Goal: Use online tool/utility: Utilize a website feature to perform a specific function

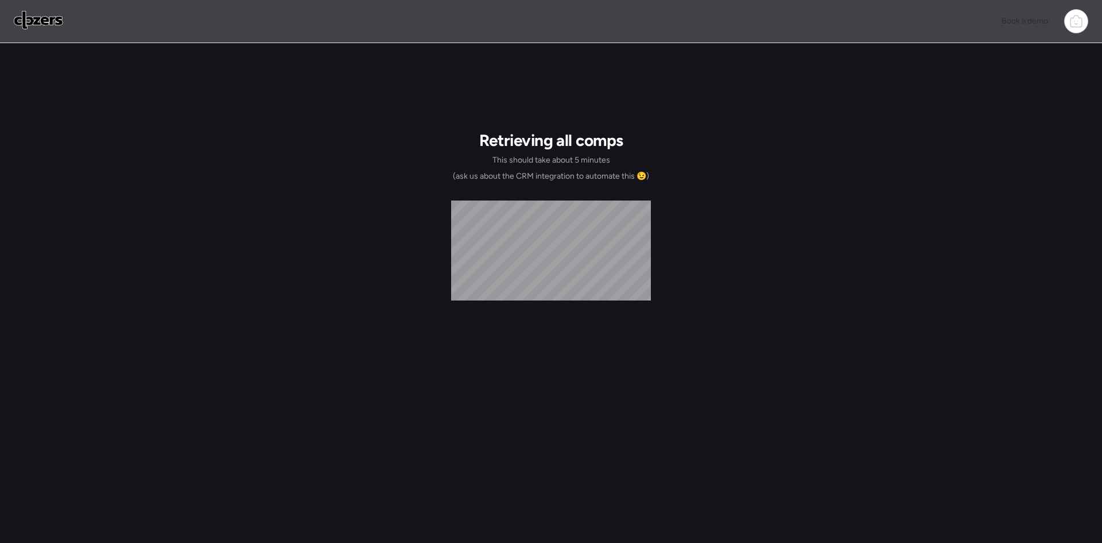
click at [49, 17] on img at bounding box center [38, 20] width 49 height 18
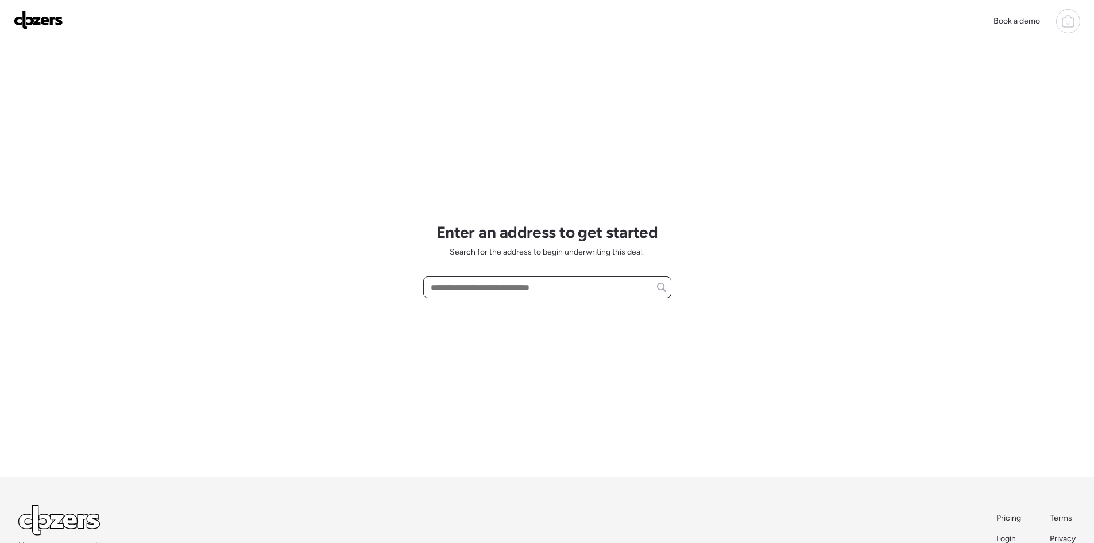
click at [448, 289] on input "text" at bounding box center [547, 287] width 238 height 16
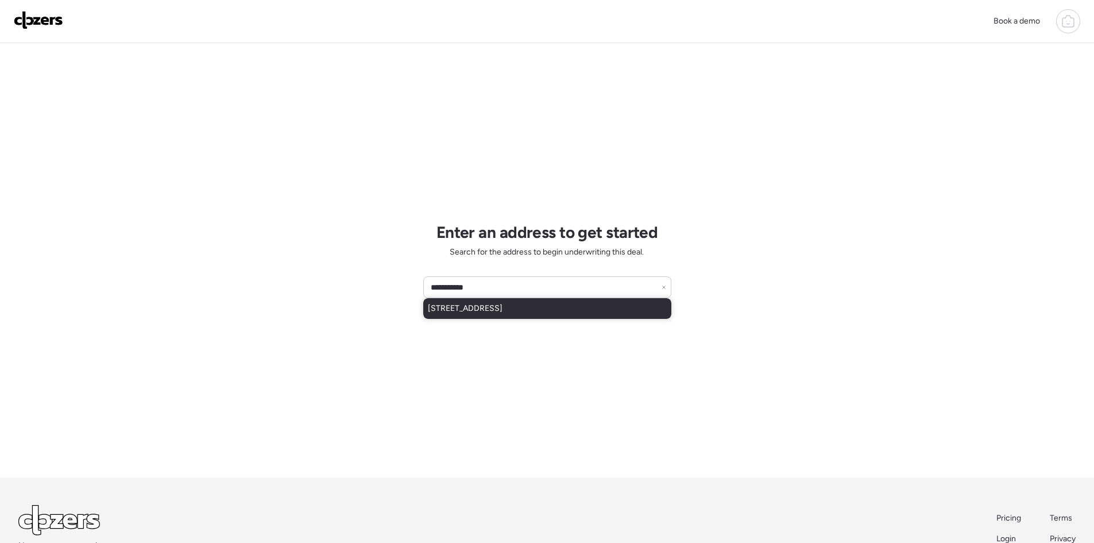
click at [502, 308] on span "11702 84th Ave, Seminole, FL, 33772" at bounding box center [465, 308] width 75 height 11
type input "**********"
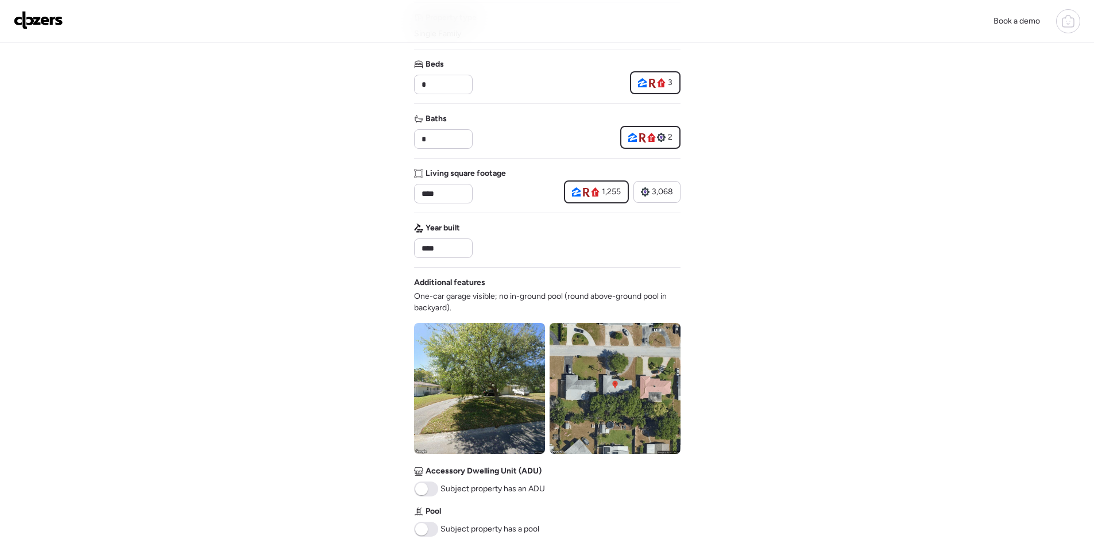
scroll to position [230, 0]
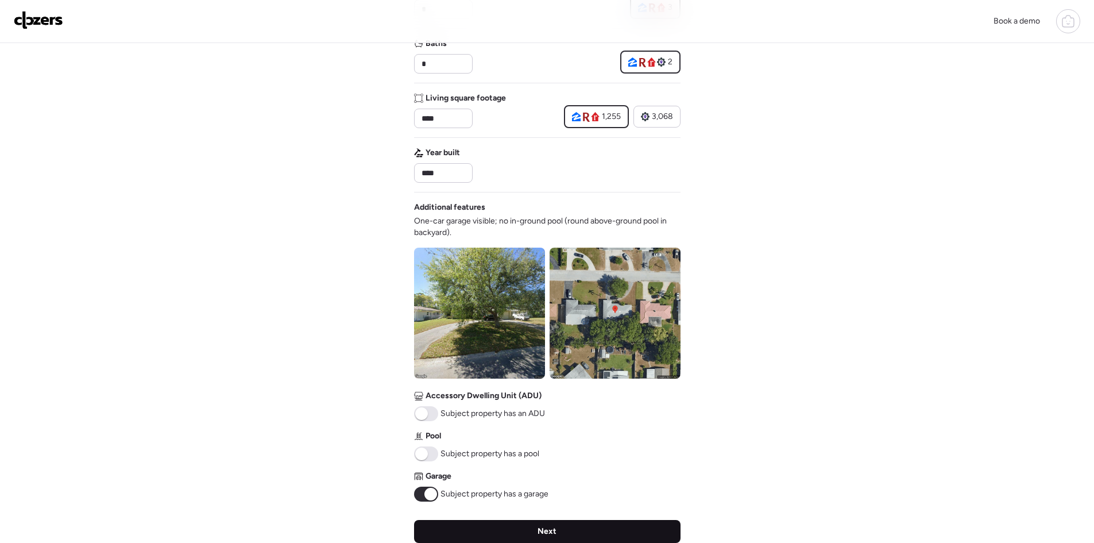
click at [581, 531] on div "Next" at bounding box center [547, 531] width 266 height 23
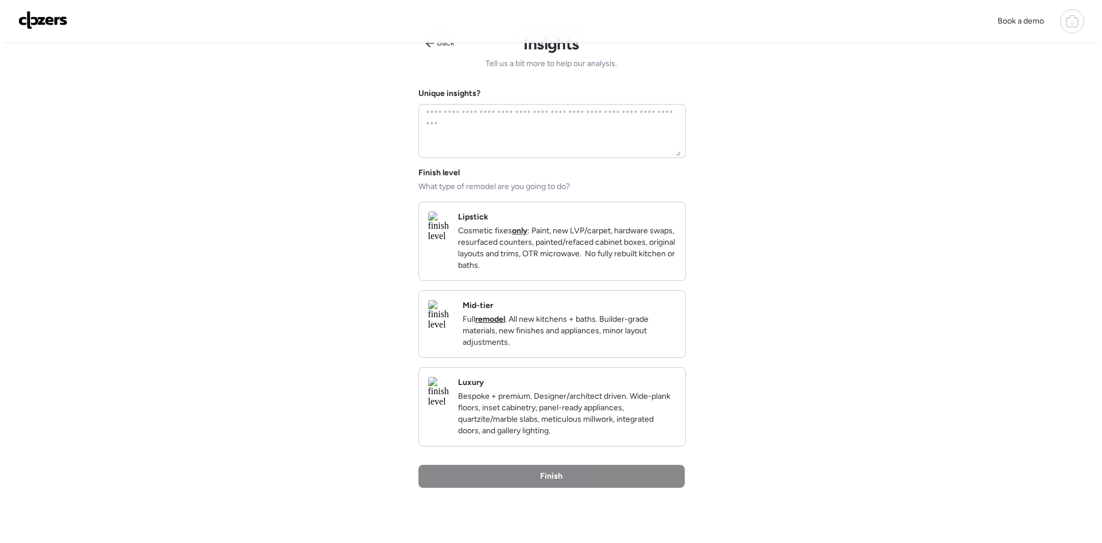
scroll to position [0, 0]
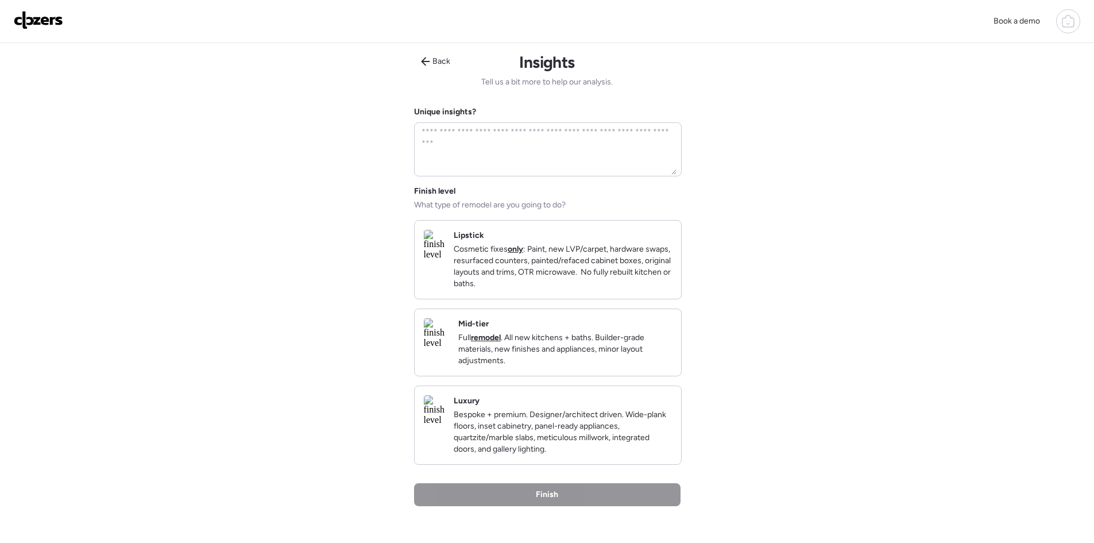
click at [544, 450] on p "Bespoke + premium. Designer/architect driven. Wide-plank floors, inset cabinetr…" at bounding box center [563, 432] width 218 height 46
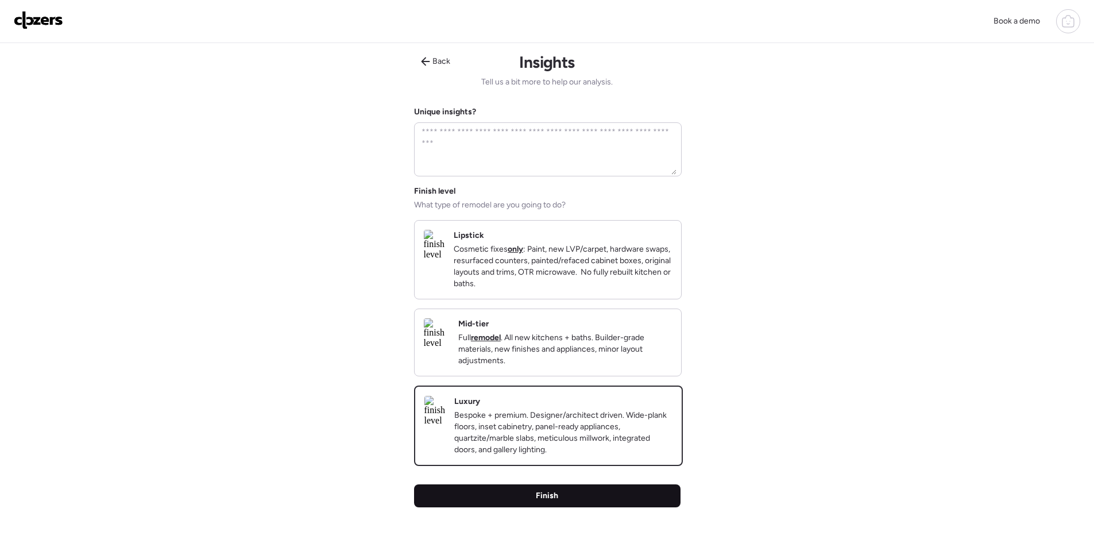
click at [553, 501] on span "Finish" at bounding box center [547, 495] width 22 height 11
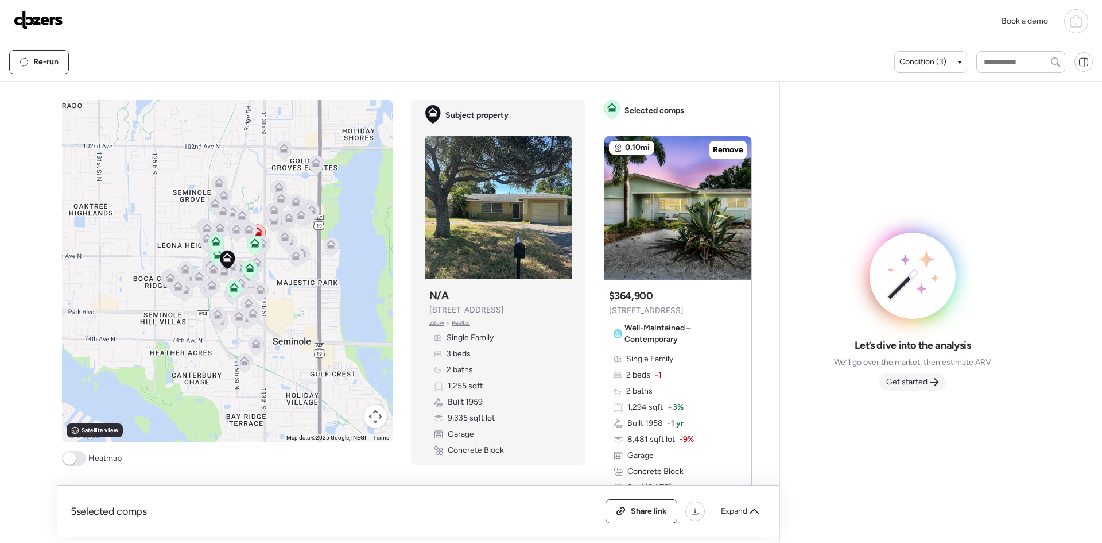
click at [912, 384] on span "Get started" at bounding box center [906, 381] width 41 height 11
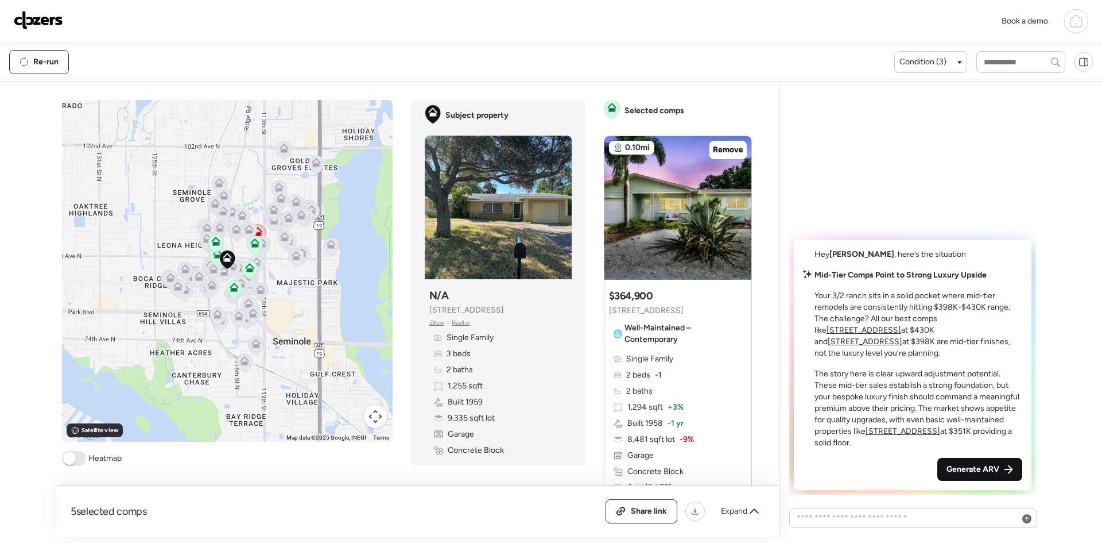
click at [972, 467] on span "Generate ARV" at bounding box center [973, 468] width 53 height 11
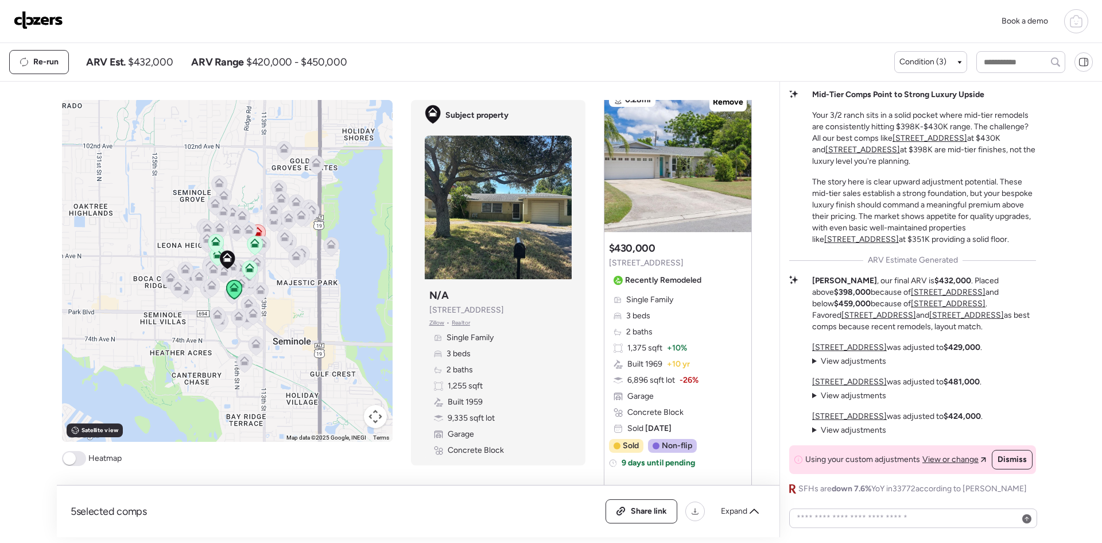
scroll to position [1608, 0]
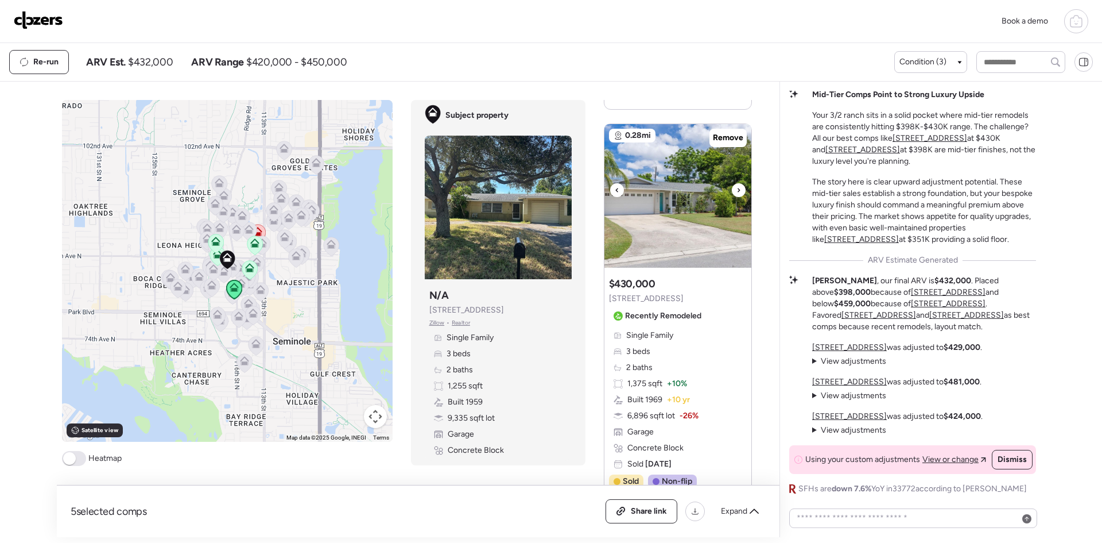
click at [737, 189] on icon at bounding box center [739, 190] width 5 height 14
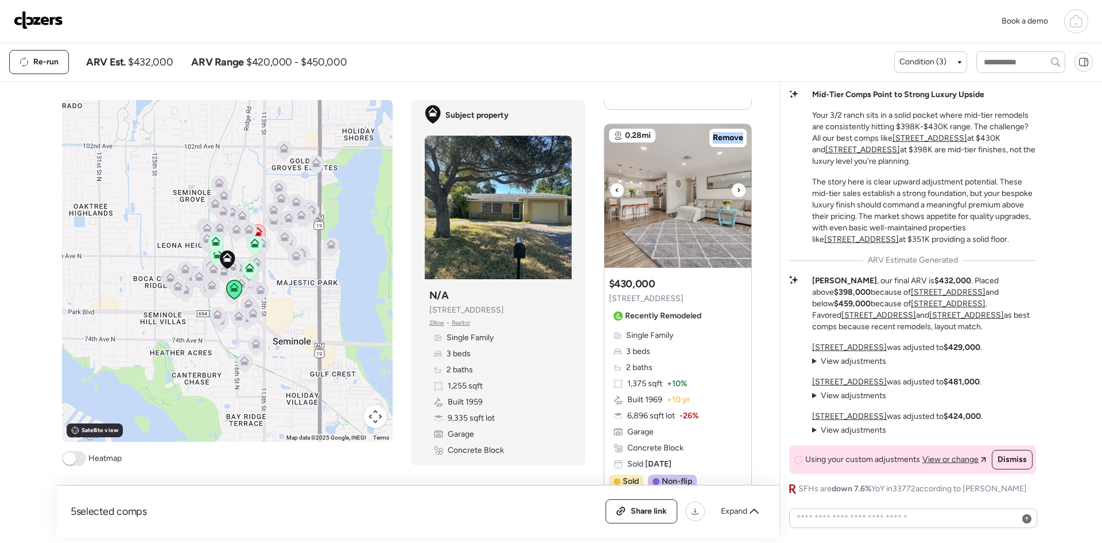
click at [737, 189] on icon at bounding box center [739, 190] width 5 height 14
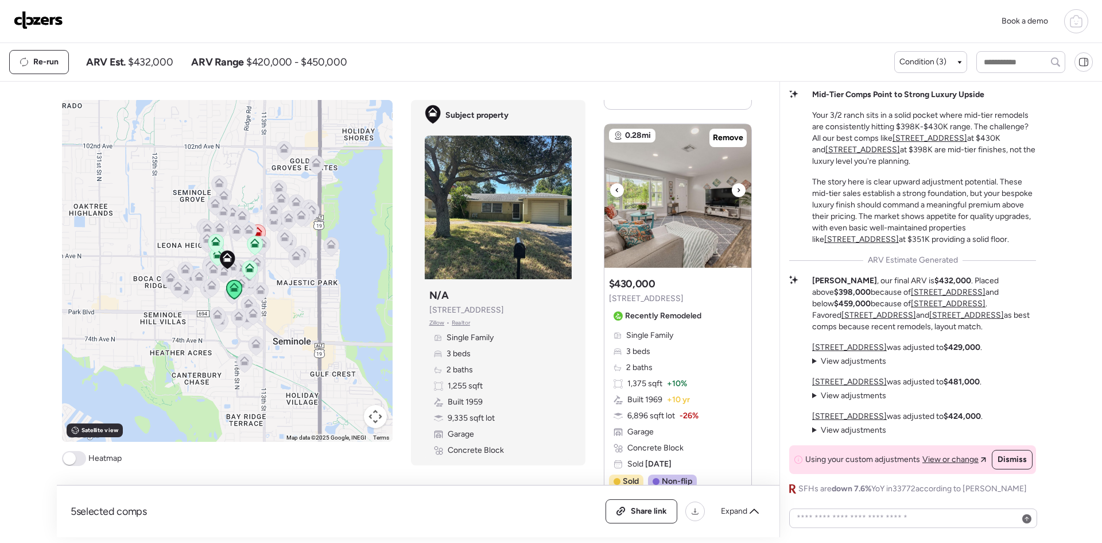
click at [737, 189] on icon at bounding box center [739, 190] width 5 height 14
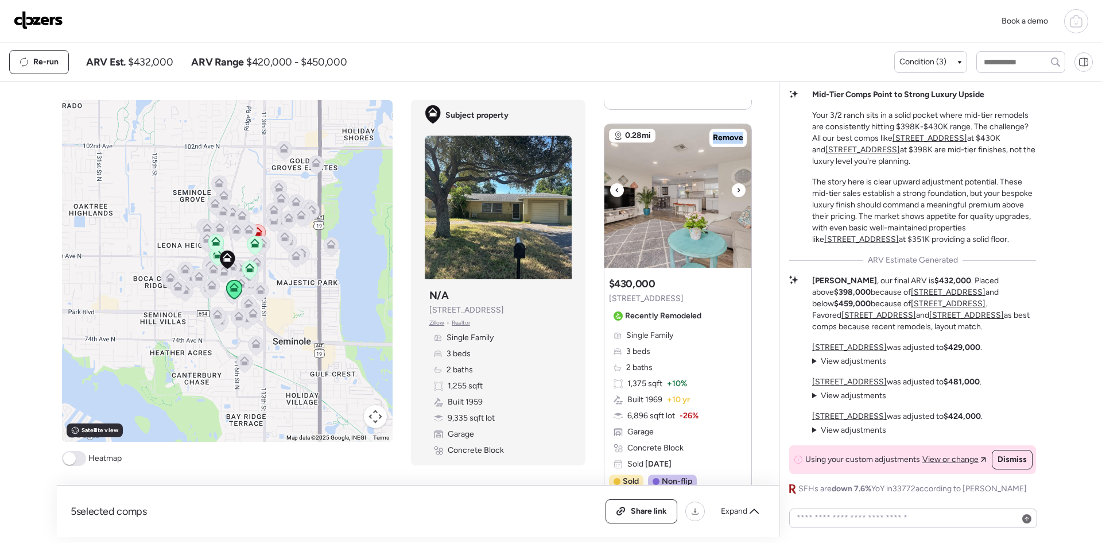
click at [737, 189] on icon at bounding box center [739, 190] width 5 height 14
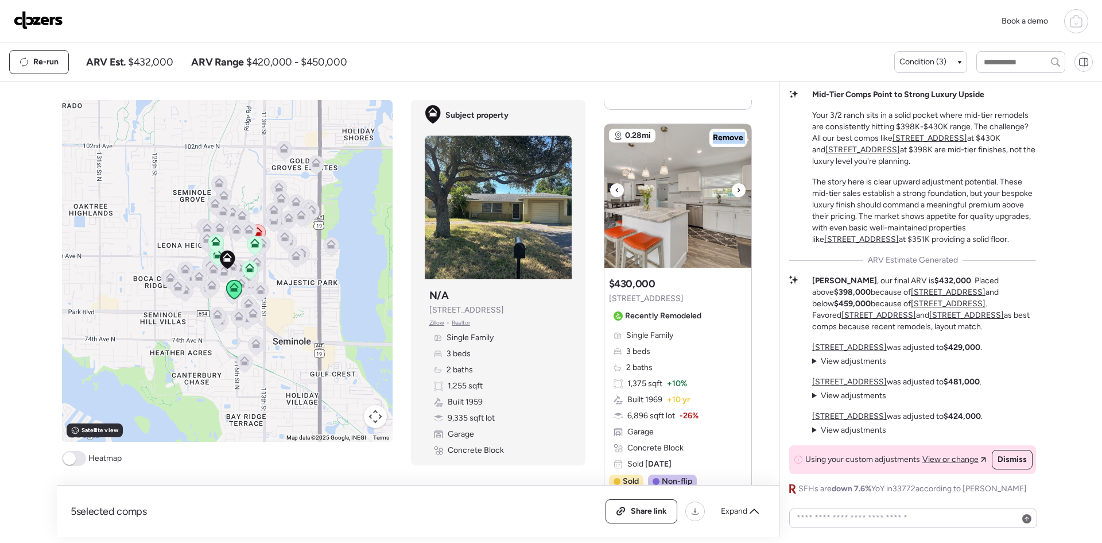
click at [737, 189] on icon at bounding box center [739, 190] width 5 height 14
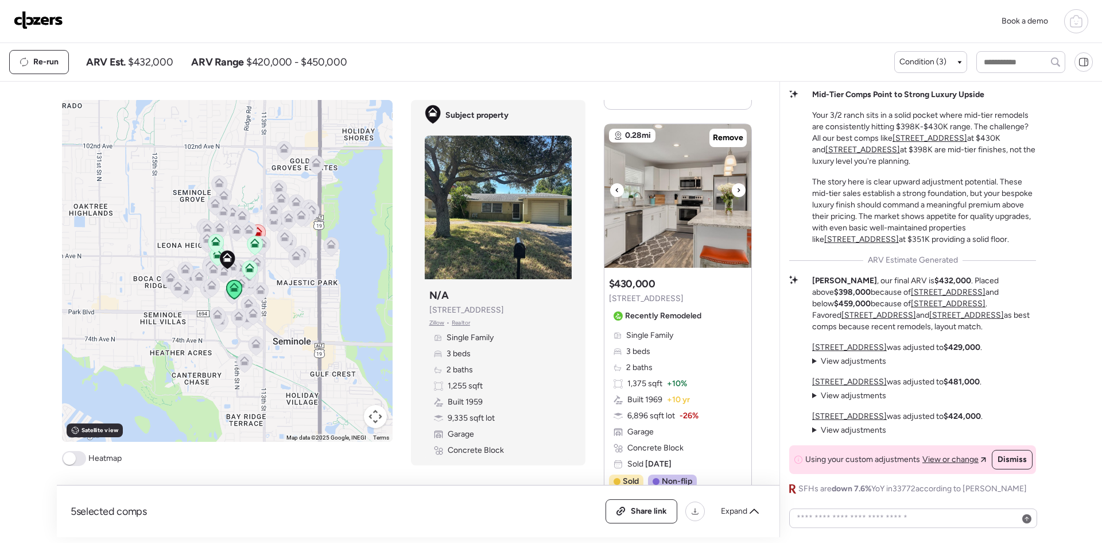
click at [737, 189] on icon at bounding box center [739, 190] width 5 height 14
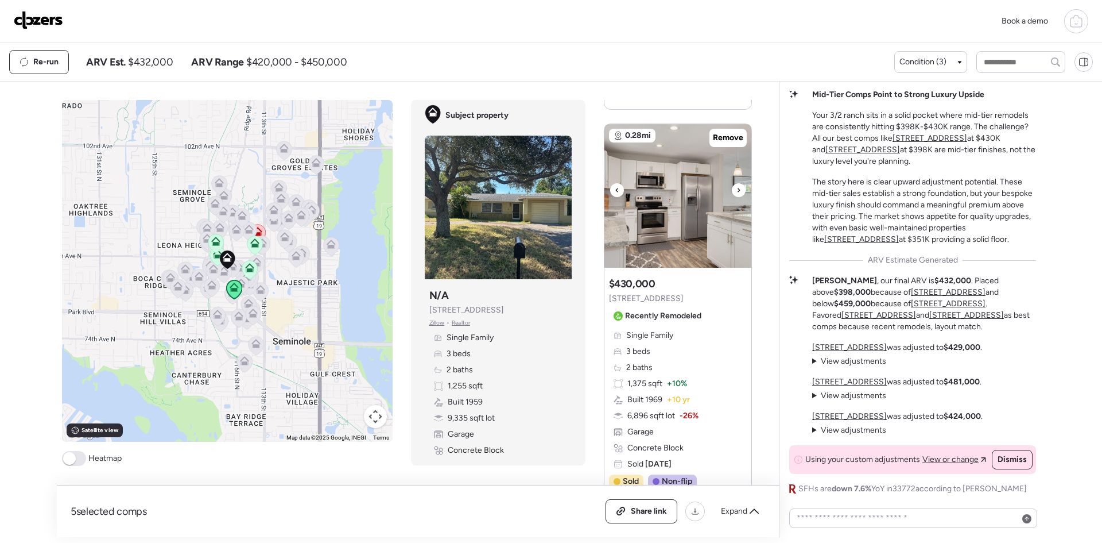
click at [737, 189] on icon at bounding box center [739, 190] width 5 height 14
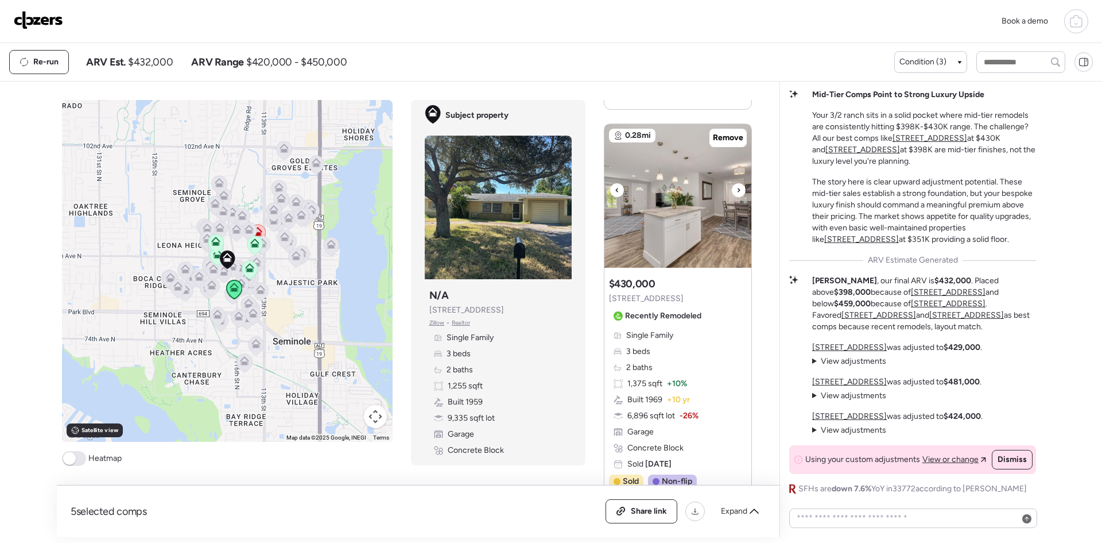
click at [737, 189] on icon at bounding box center [739, 190] width 5 height 14
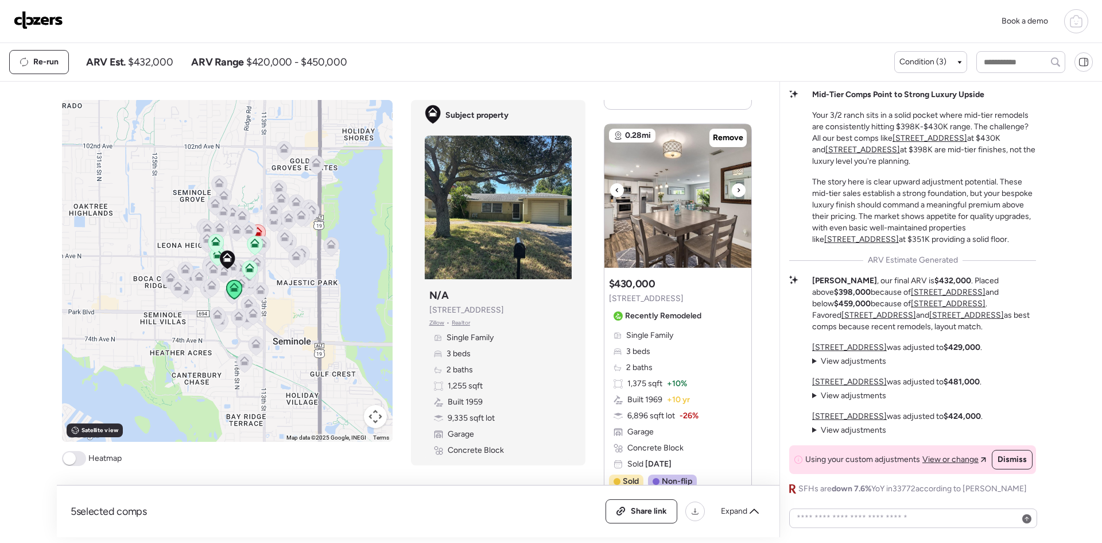
click at [737, 189] on icon at bounding box center [739, 190] width 5 height 14
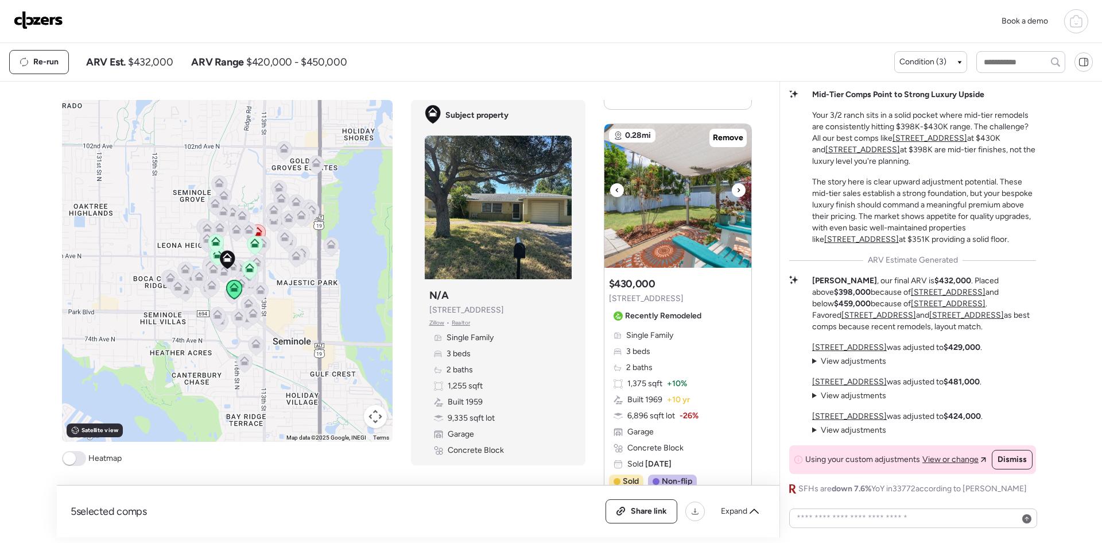
click at [737, 189] on icon at bounding box center [739, 190] width 5 height 14
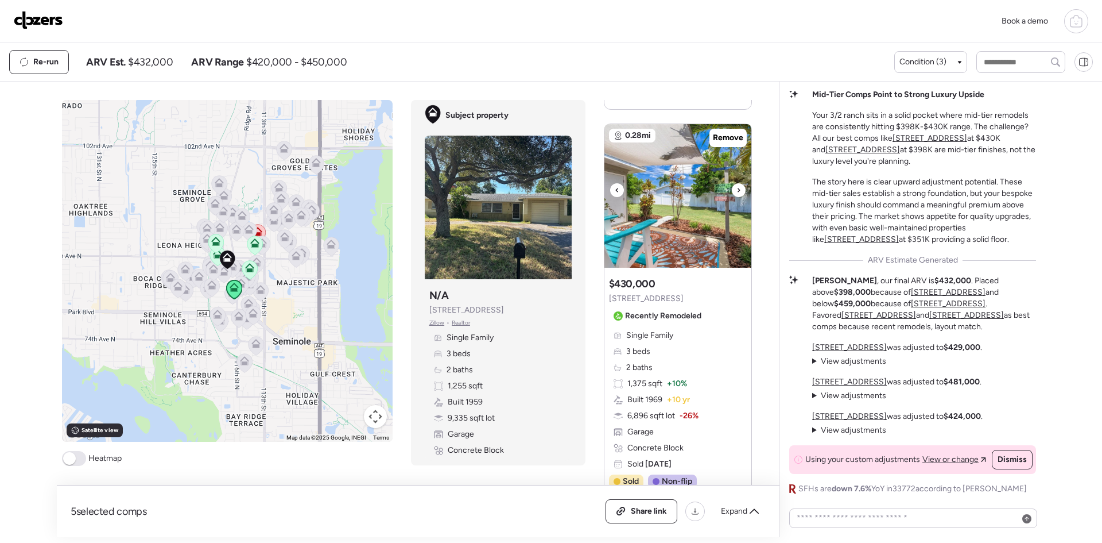
click at [737, 189] on icon at bounding box center [739, 190] width 5 height 14
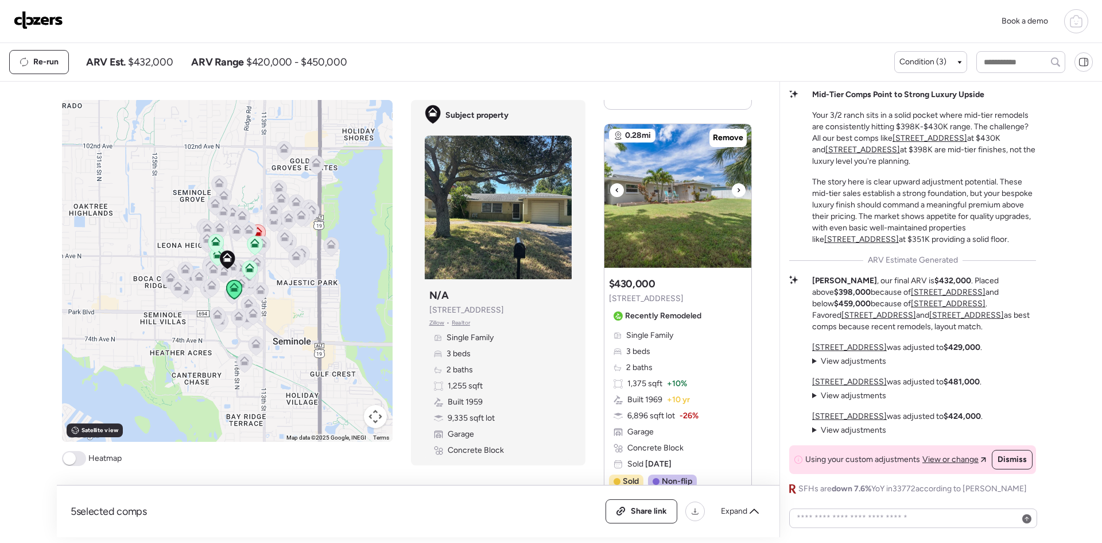
click at [737, 189] on icon at bounding box center [739, 190] width 5 height 14
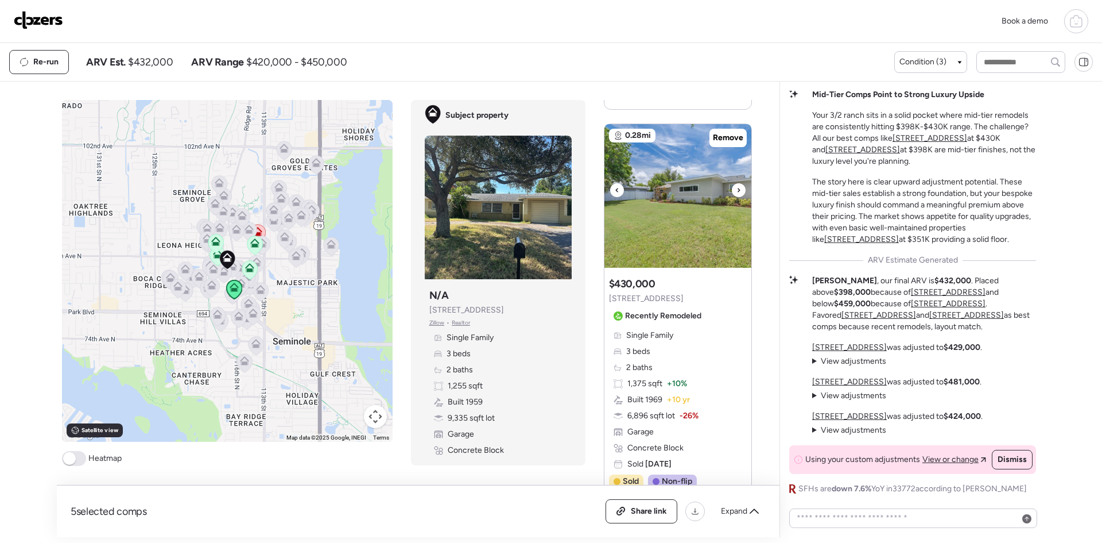
click at [737, 189] on icon at bounding box center [739, 190] width 5 height 14
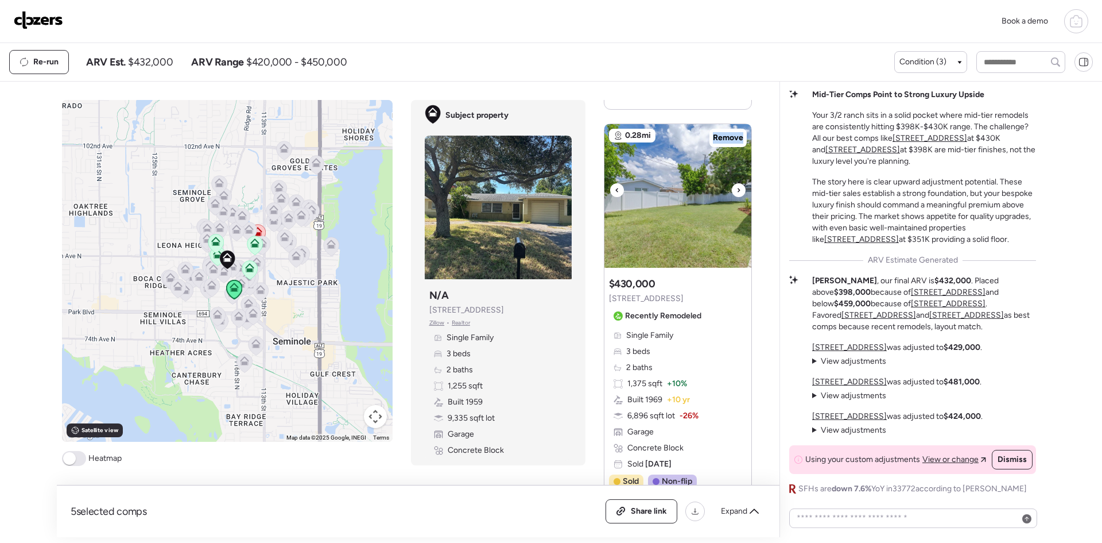
click at [737, 189] on icon at bounding box center [739, 190] width 5 height 14
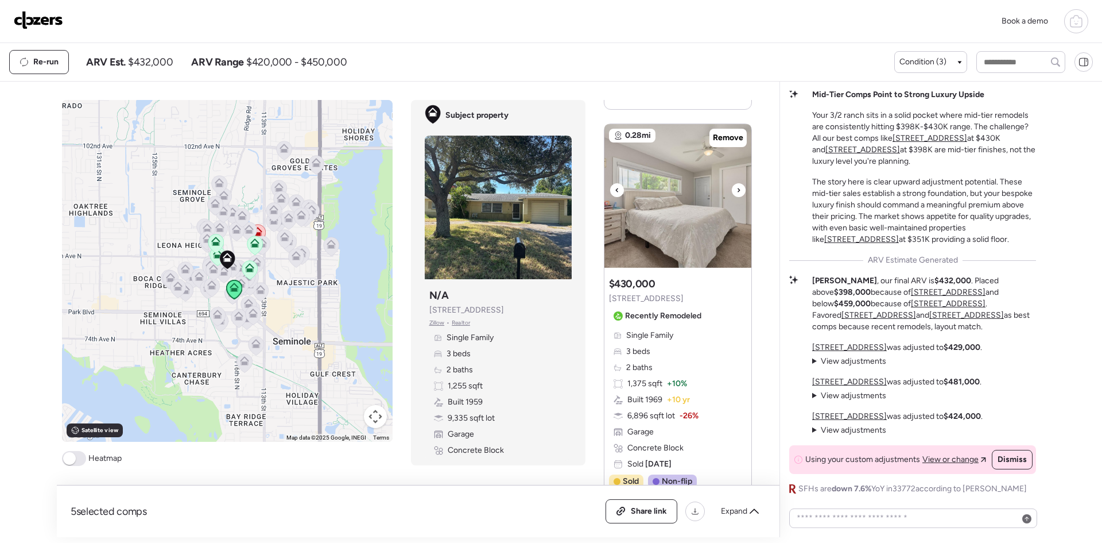
click at [737, 189] on icon at bounding box center [739, 190] width 5 height 14
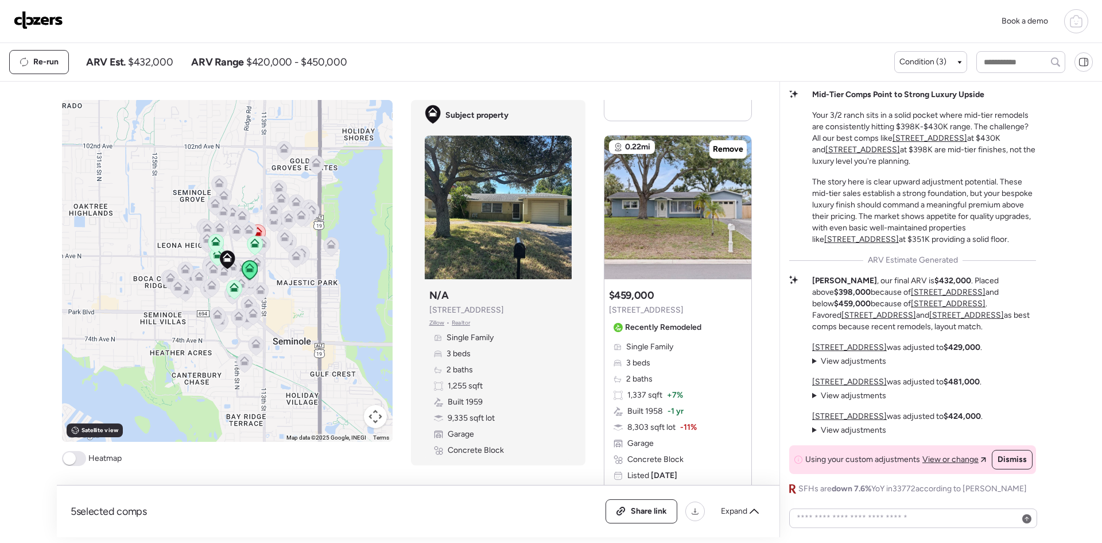
scroll to position [995, 0]
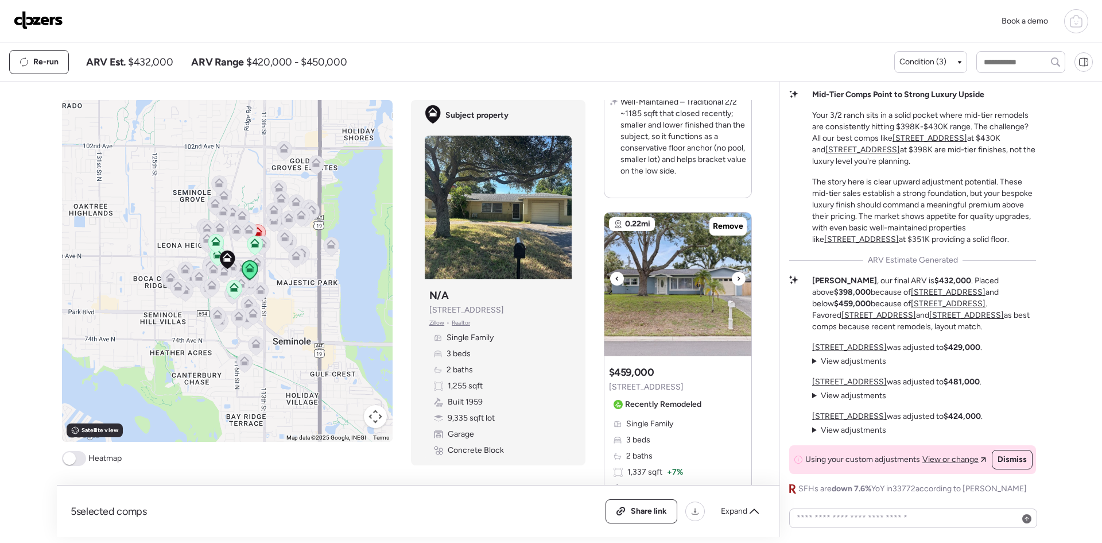
click at [732, 276] on div at bounding box center [739, 279] width 14 height 14
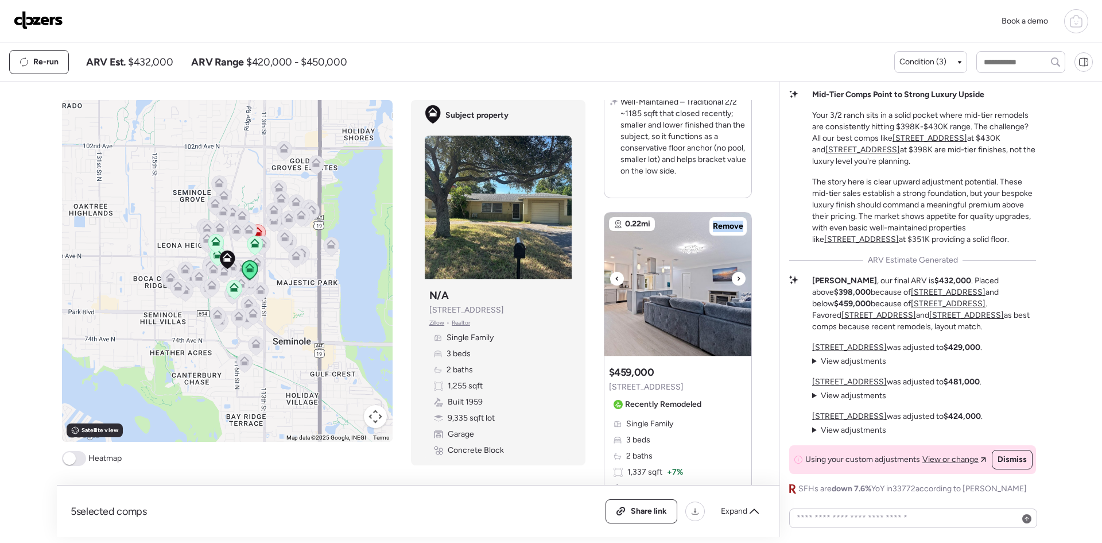
click at [732, 276] on div at bounding box center [739, 279] width 14 height 14
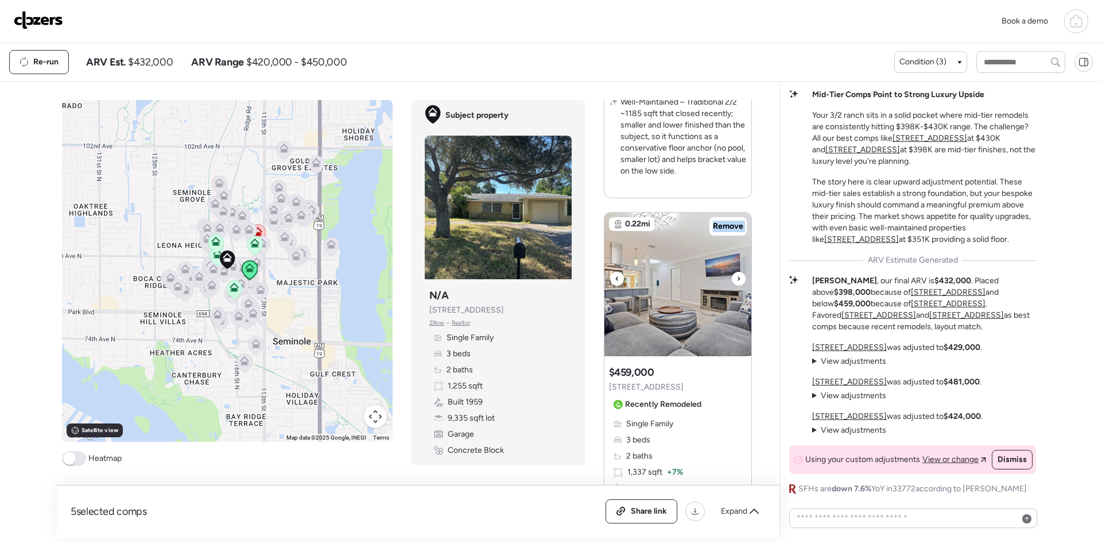
click at [732, 276] on div at bounding box center [739, 279] width 14 height 14
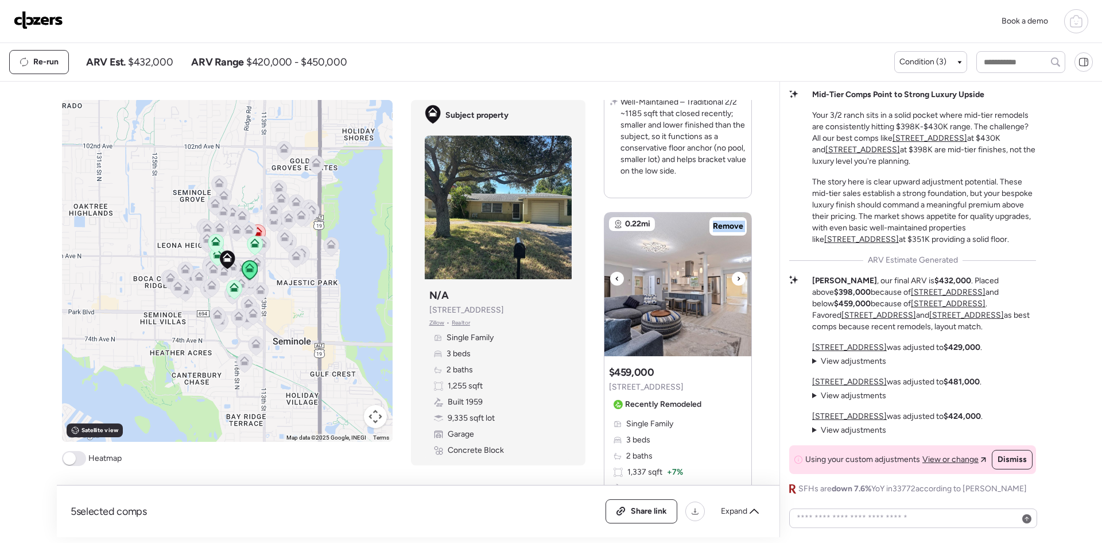
click at [732, 276] on div at bounding box center [739, 279] width 14 height 14
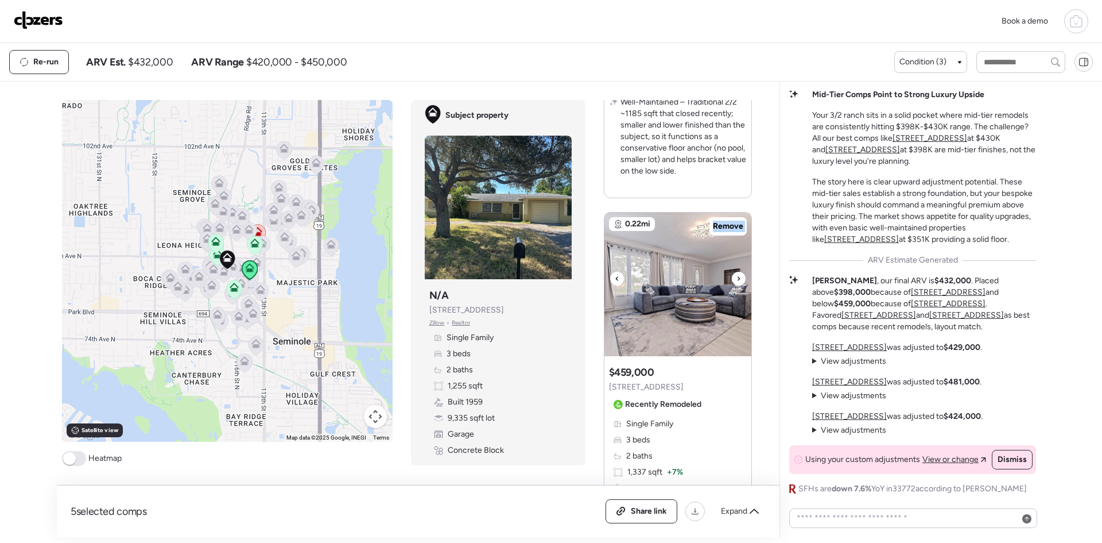
click at [732, 276] on div at bounding box center [739, 279] width 14 height 14
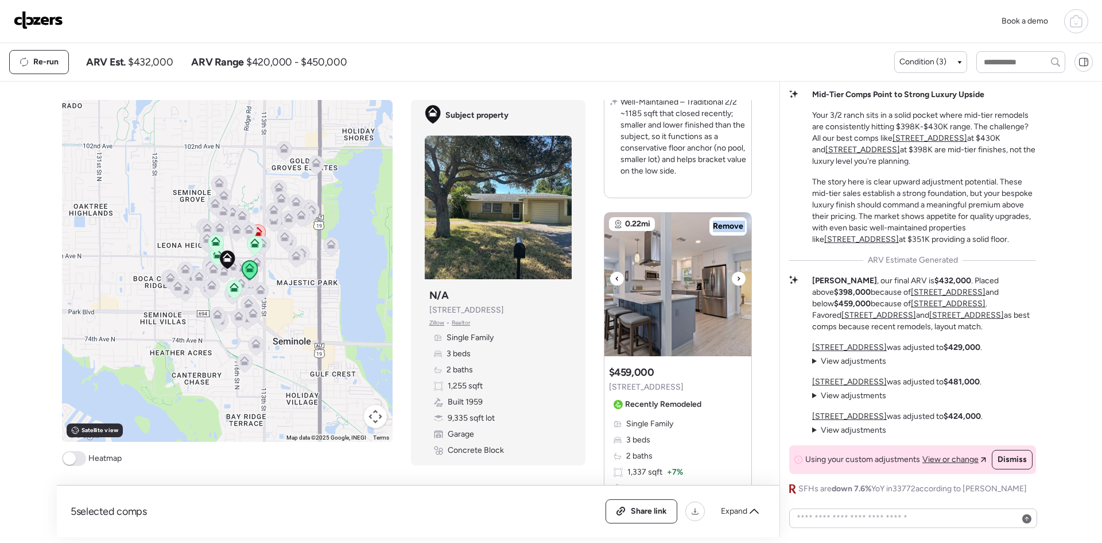
click at [732, 276] on div at bounding box center [739, 279] width 14 height 14
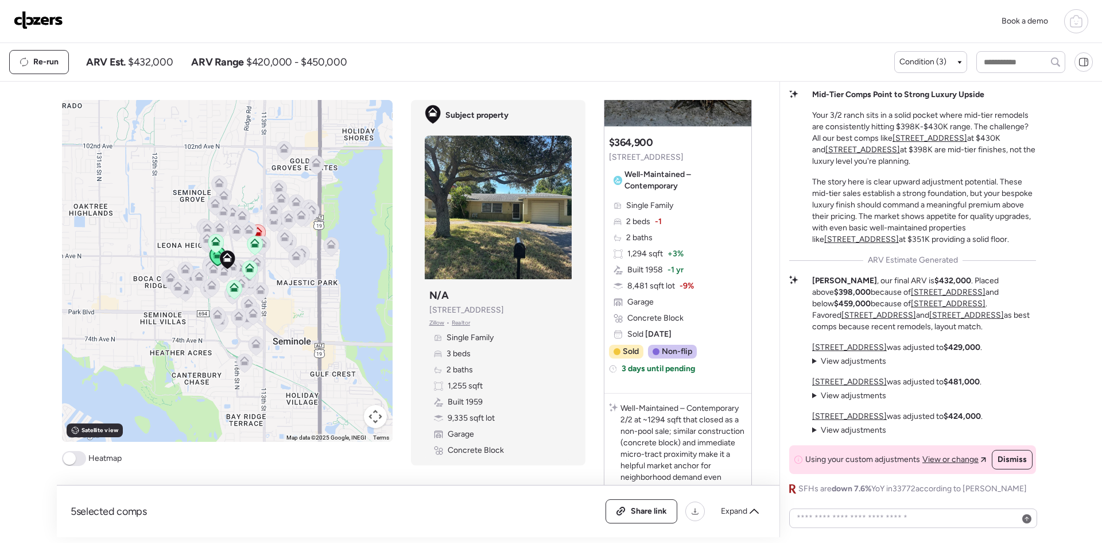
scroll to position [230, 0]
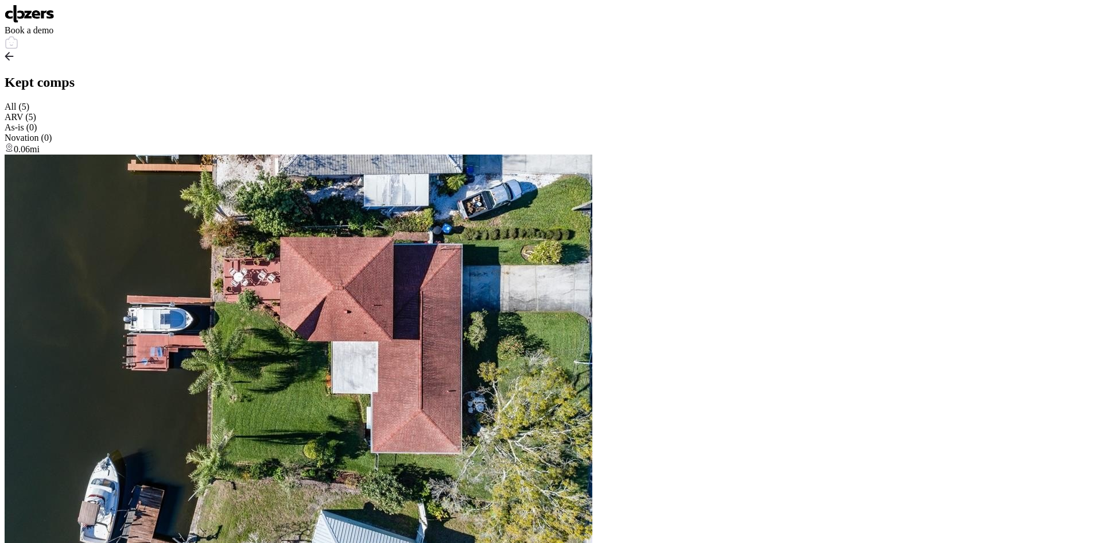
click at [38, 20] on img at bounding box center [30, 14] width 50 height 18
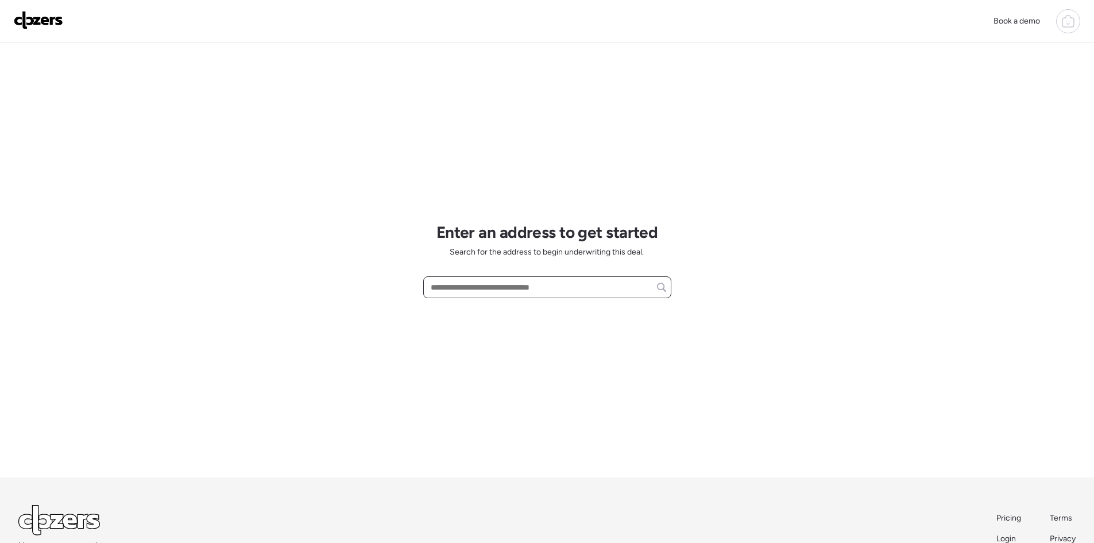
click at [495, 286] on input "text" at bounding box center [547, 287] width 238 height 16
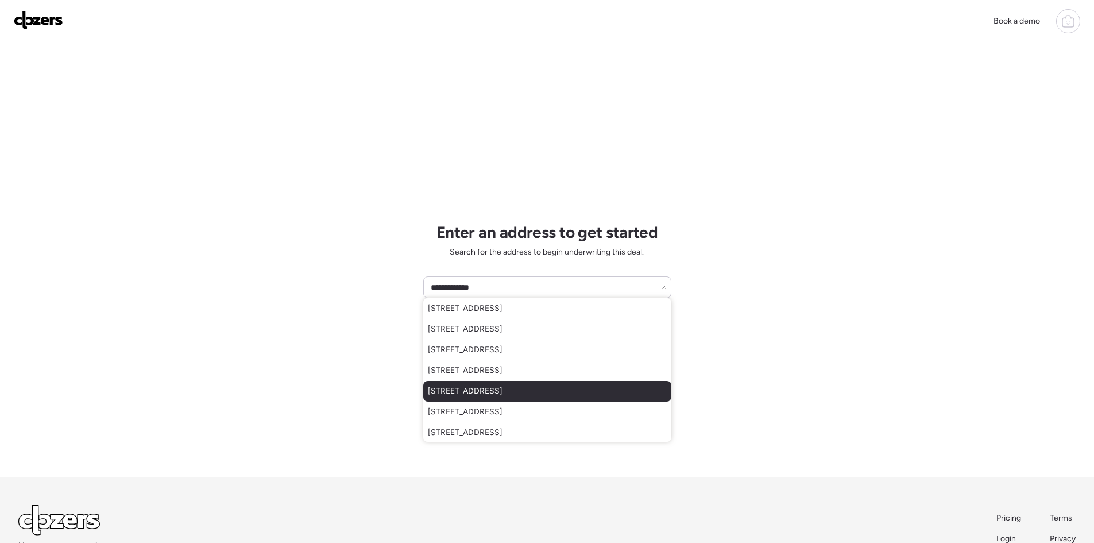
click at [502, 390] on span "[STREET_ADDRESS]" at bounding box center [465, 390] width 75 height 11
type input "**********"
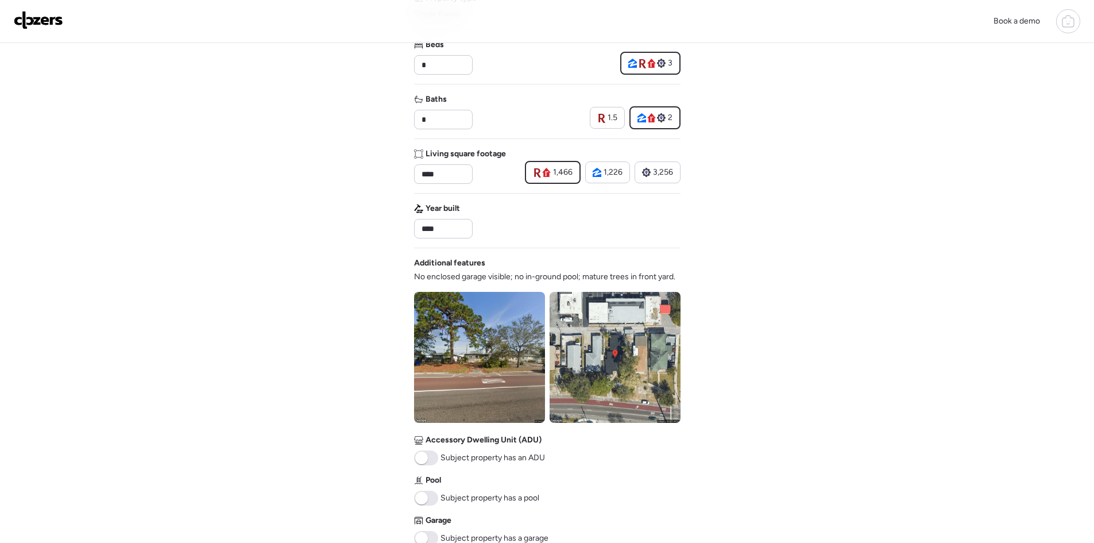
scroll to position [230, 0]
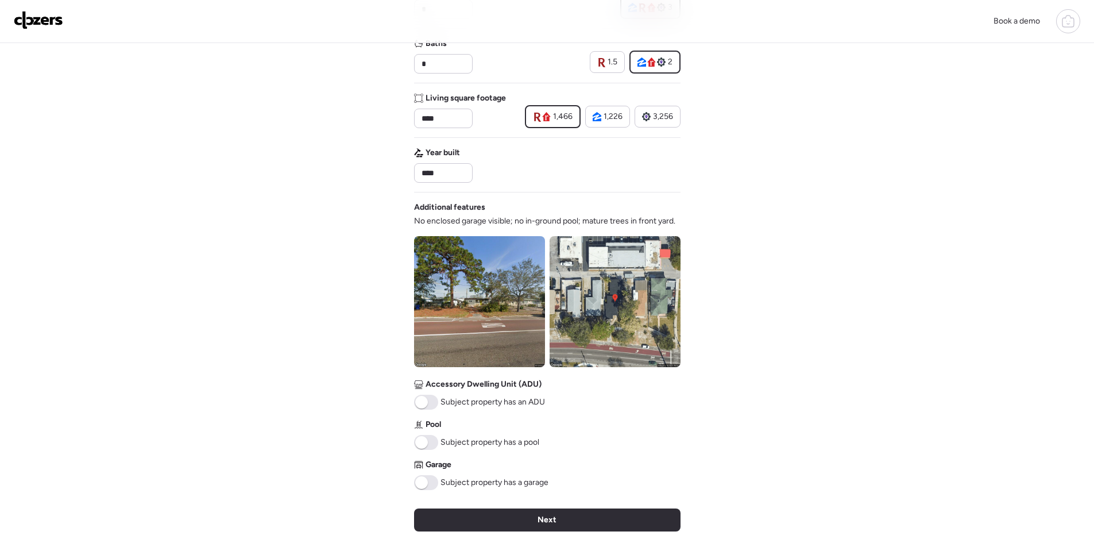
click at [423, 481] on span at bounding box center [421, 482] width 13 height 13
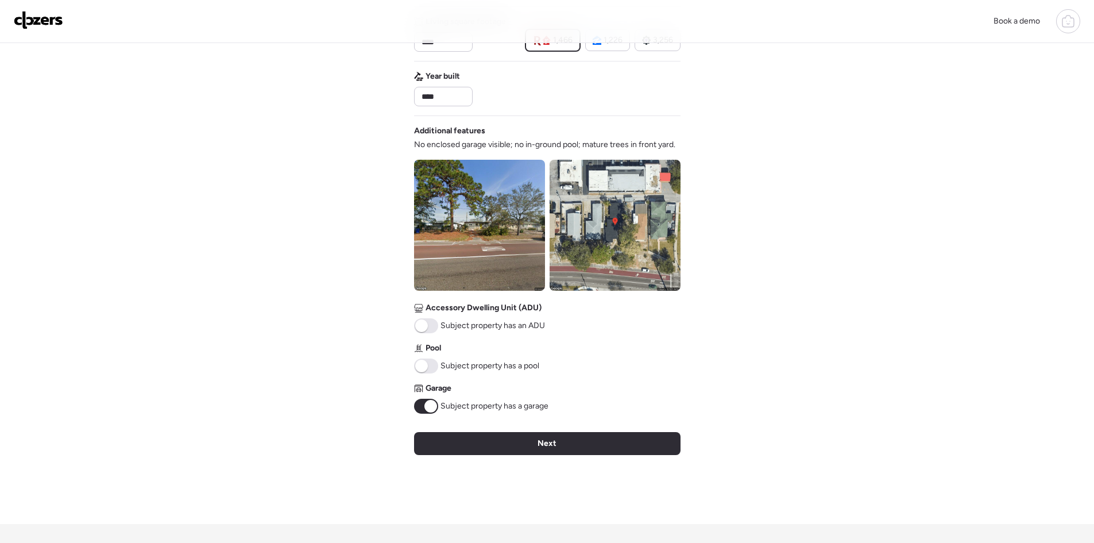
scroll to position [383, 0]
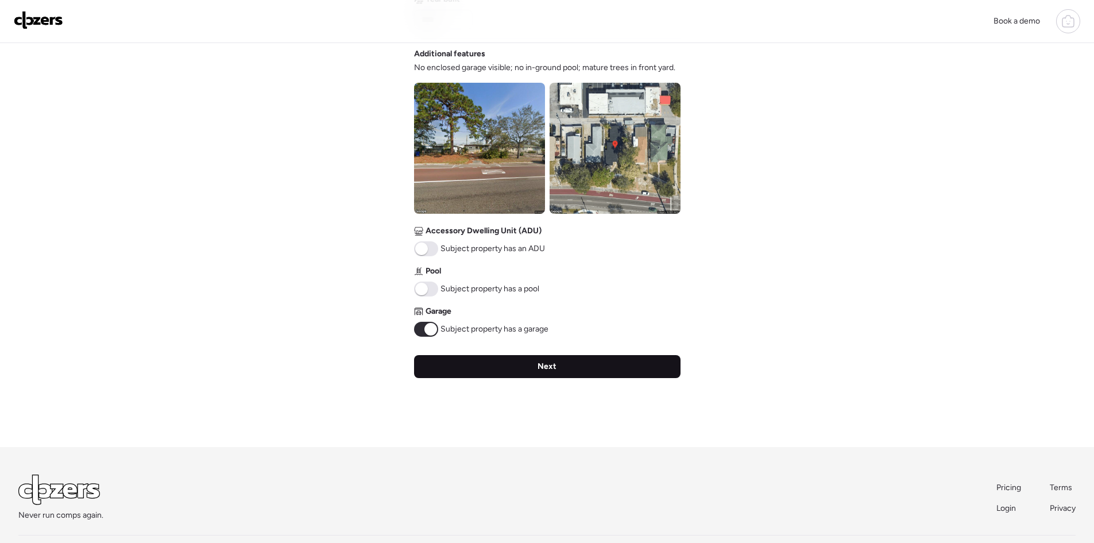
click at [532, 367] on div "Next" at bounding box center [547, 366] width 266 height 23
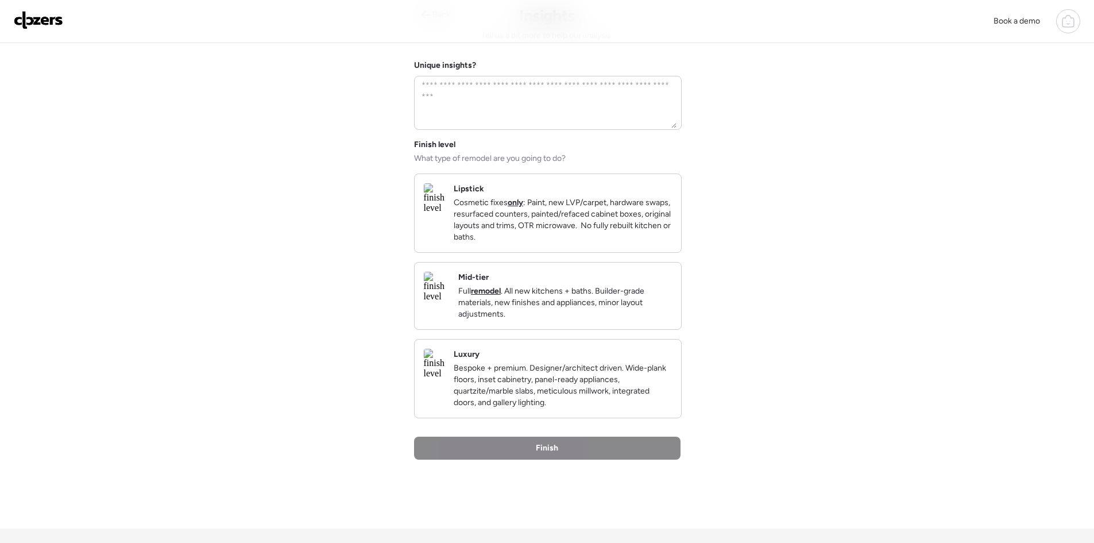
scroll to position [0, 0]
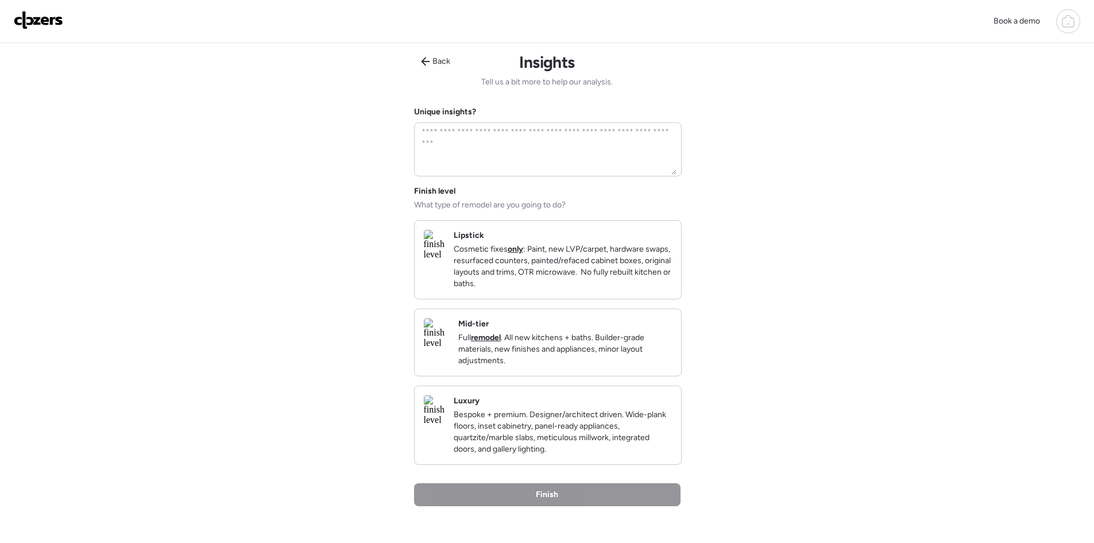
click at [533, 455] on p "Bespoke + premium. Designer/architect driven. Wide-plank floors, inset cabinetr…" at bounding box center [563, 432] width 218 height 46
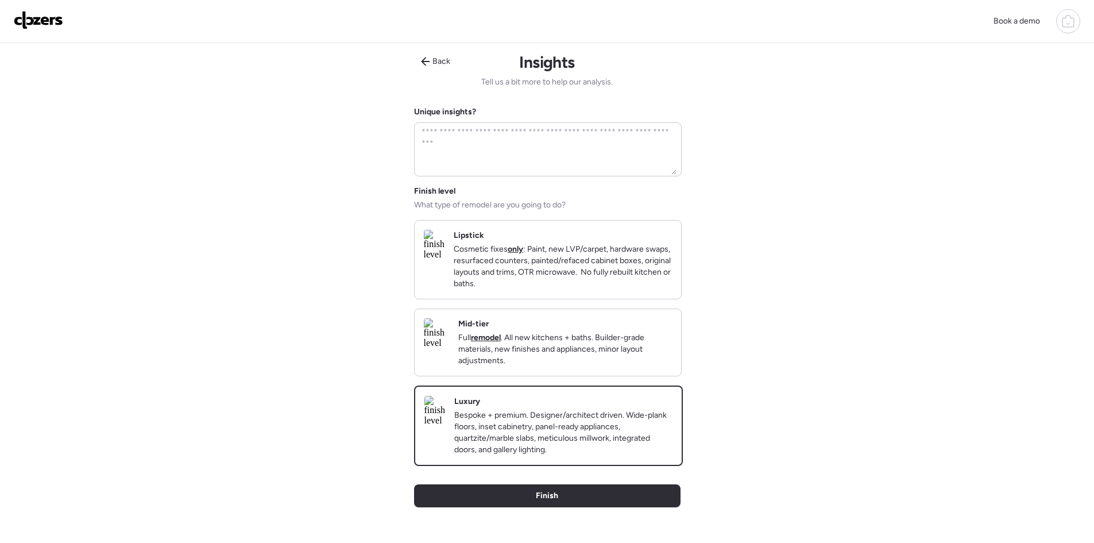
click at [532, 502] on div "Back Insights Tell us a bit more to help our analysis. Unique insights? Finish …" at bounding box center [547, 309] width 266 height 533
click at [530, 507] on div "Finish" at bounding box center [547, 495] width 266 height 23
